Goal: Entertainment & Leisure: Consume media (video, audio)

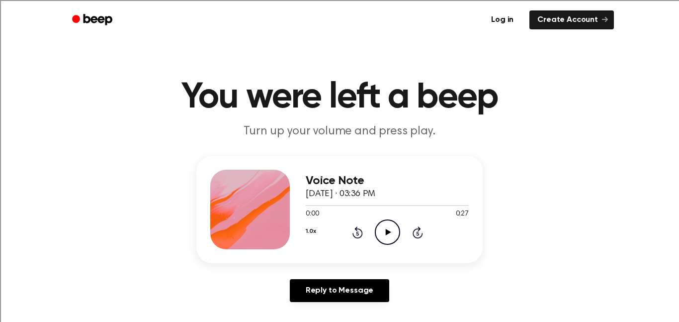
click at [385, 230] on icon "Play Audio" at bounding box center [387, 231] width 25 height 25
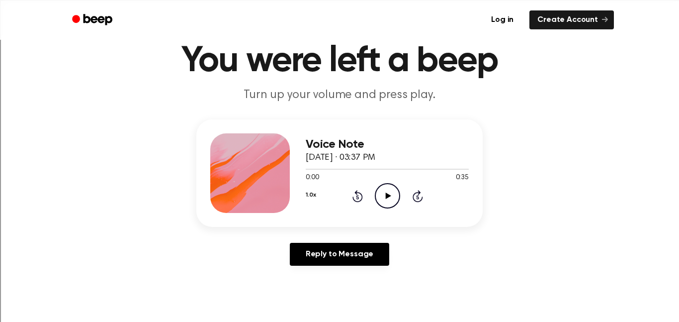
click at [379, 194] on icon "Play Audio" at bounding box center [387, 195] width 25 height 25
